Goal: Find specific page/section: Find specific page/section

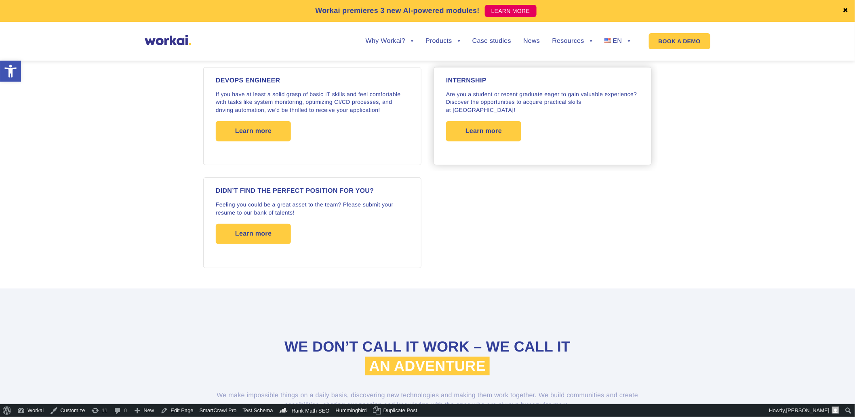
scroll to position [1665, 0]
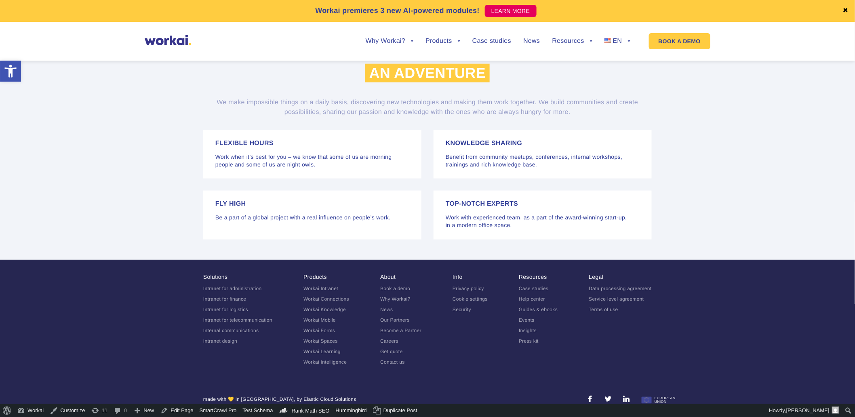
click at [390, 339] on link "Careers" at bounding box center [389, 342] width 18 height 6
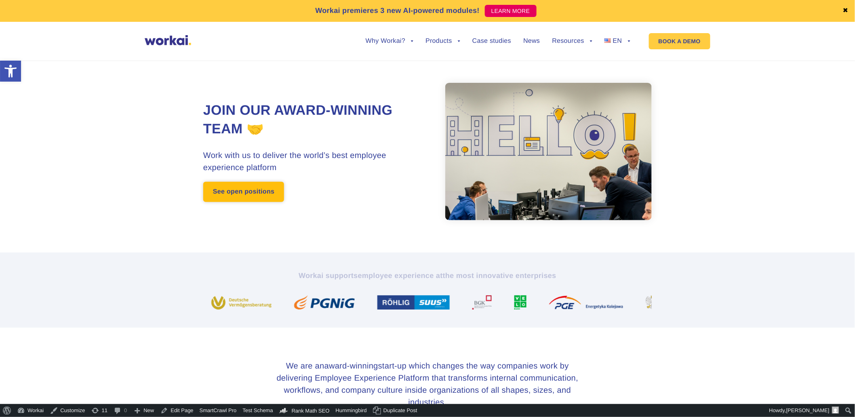
click at [232, 191] on link "See open positions" at bounding box center [243, 192] width 81 height 20
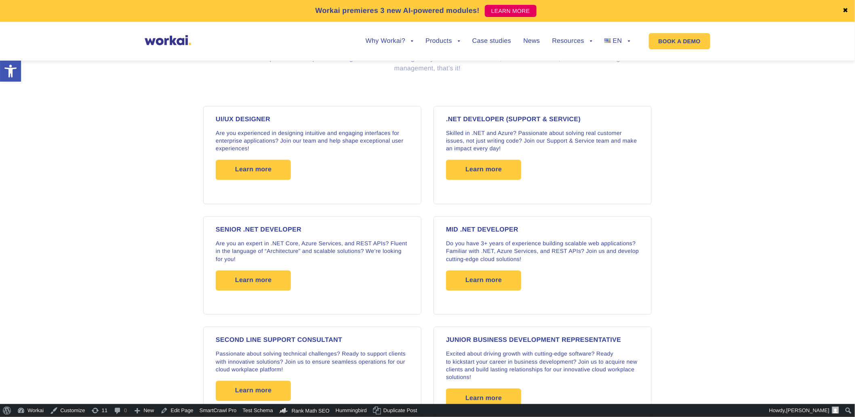
scroll to position [645, 0]
